Goal: Task Accomplishment & Management: Manage account settings

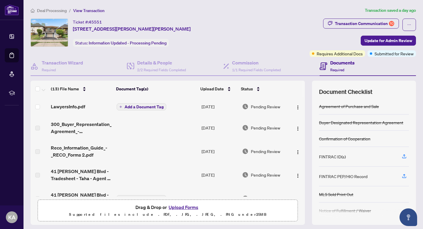
click at [342, 19] on div "Transaction Communication 10" at bounding box center [364, 23] width 59 height 9
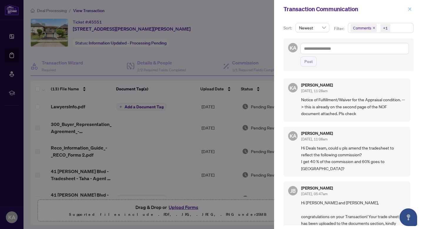
click at [409, 9] on icon "close" at bounding box center [410, 9] width 4 height 4
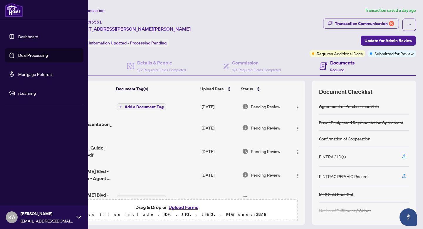
click at [71, 105] on li at bounding box center [44, 105] width 79 height 0
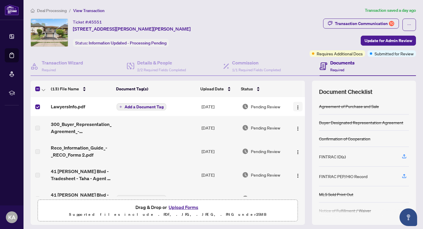
click at [296, 106] on img "button" at bounding box center [298, 107] width 5 height 5
click at [81, 106] on span "LawyersInfo.pdf" at bounding box center [68, 106] width 34 height 7
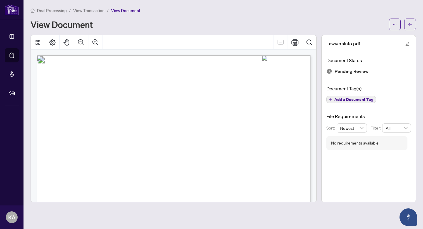
drag, startPoint x: 72, startPoint y: 163, endPoint x: 127, endPoint y: 178, distance: 57.0
click at [127, 55] on p "Seller Lawyer:- [PERSON_NAME] [STREET_ADDRESS] [PHONE_NUMBER] [EMAIL_ADDRESS][D…" at bounding box center [245, 55] width 417 height 0
click at [93, 10] on span "View Transaction" at bounding box center [88, 10] width 31 height 5
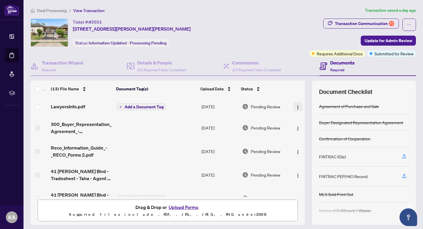
click at [297, 106] on img "button" at bounding box center [298, 107] width 5 height 5
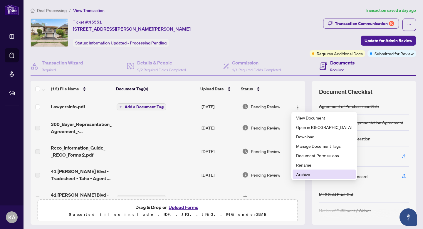
click at [303, 173] on span "Archive" at bounding box center [324, 174] width 56 height 6
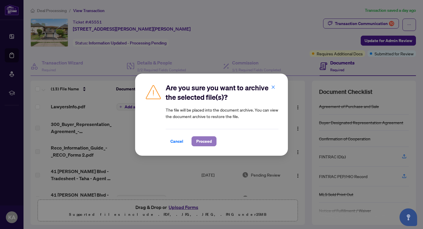
click at [206, 141] on span "Proceed" at bounding box center [204, 140] width 16 height 9
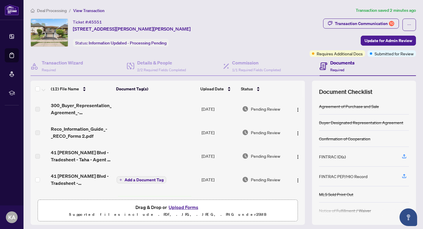
click at [187, 206] on button "Upload Forms" at bounding box center [183, 207] width 33 height 8
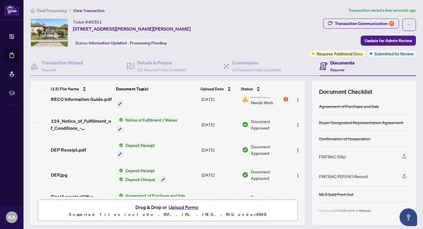
scroll to position [213, 0]
